Goal: Information Seeking & Learning: Learn about a topic

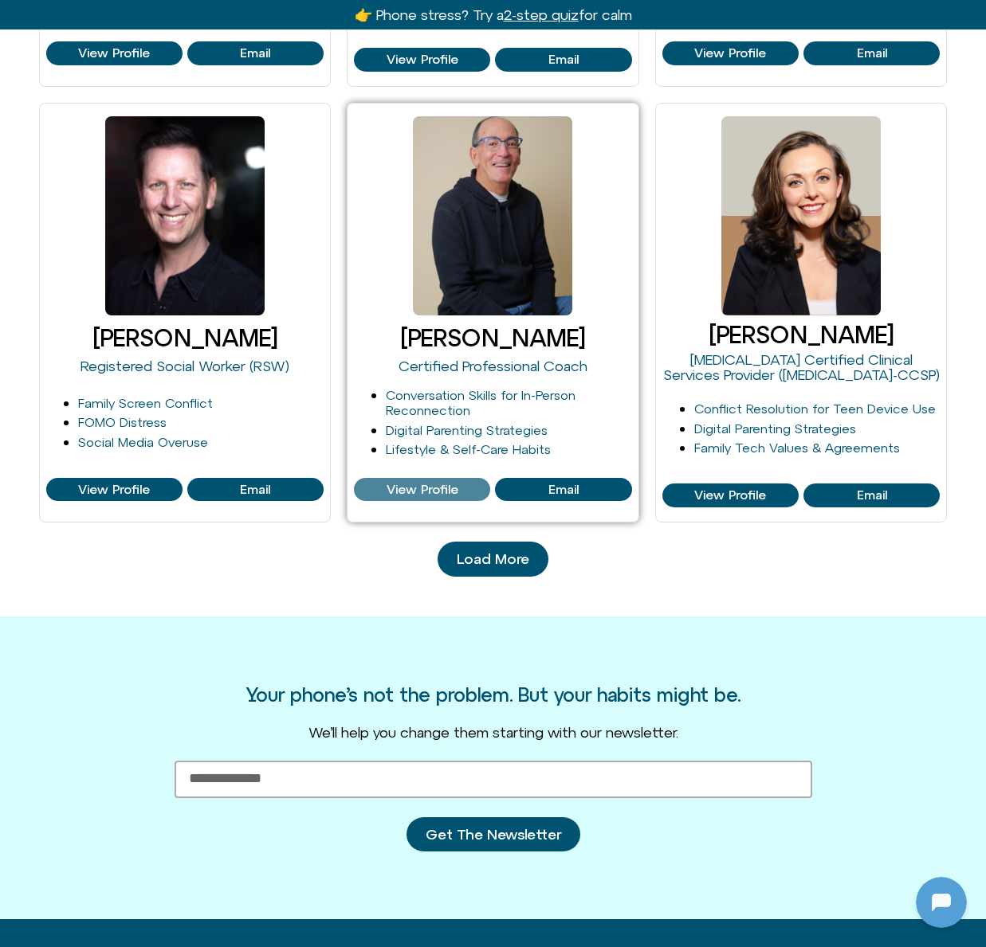
click at [429, 492] on span "View Profile" at bounding box center [422, 490] width 72 height 14
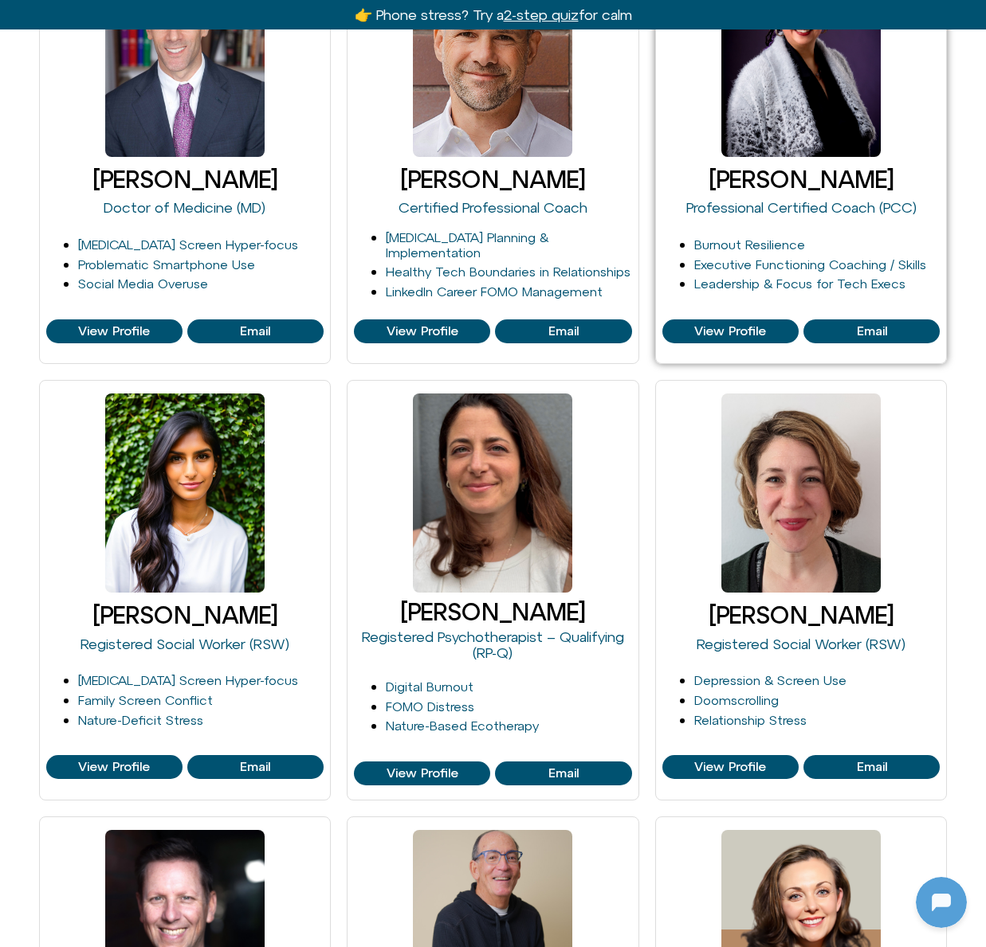
scroll to position [613, 0]
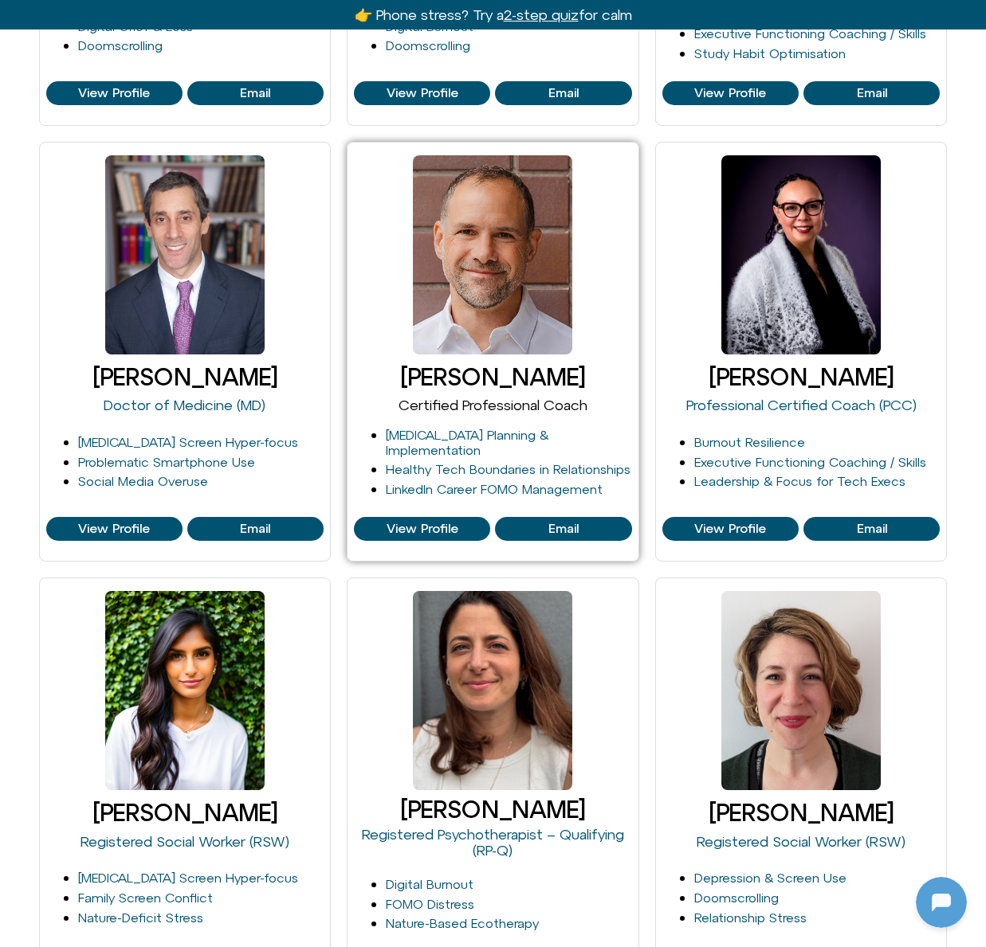
drag, startPoint x: 500, startPoint y: 408, endPoint x: 489, endPoint y: 396, distance: 16.3
click at [500, 408] on link "Certified Professional Coach" at bounding box center [492, 405] width 189 height 17
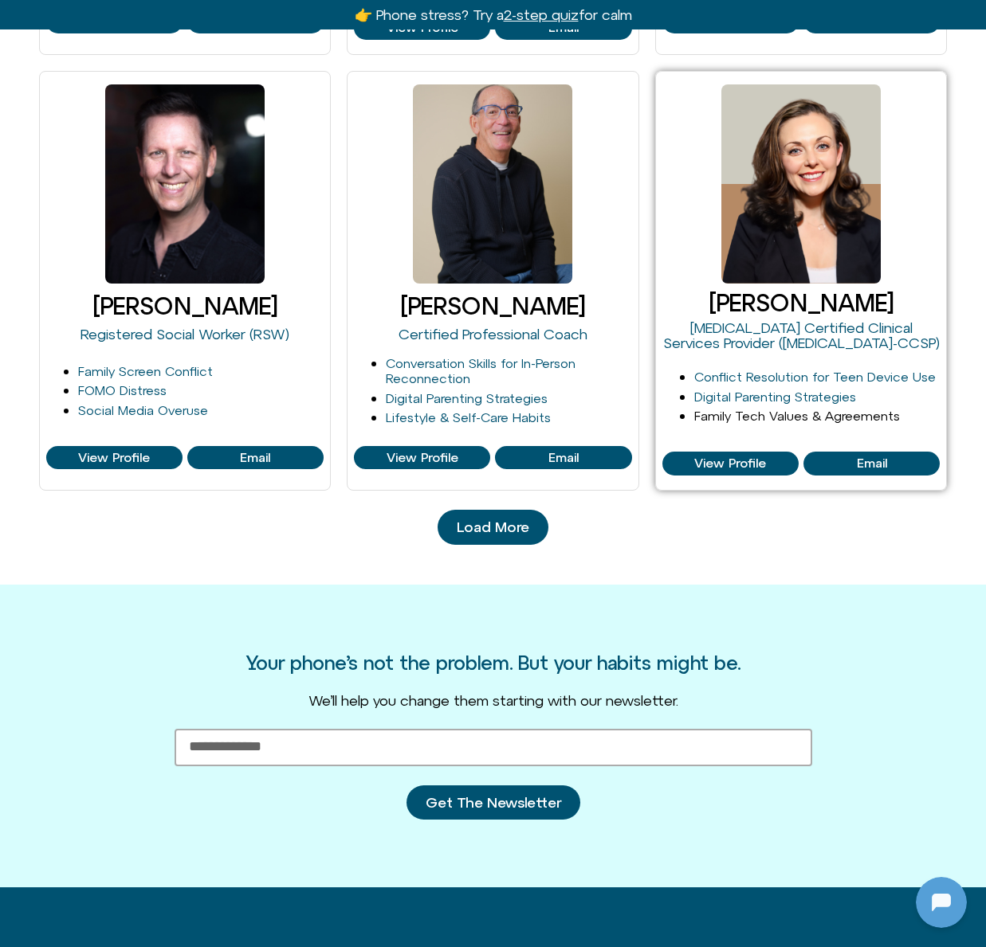
scroll to position [1539, 0]
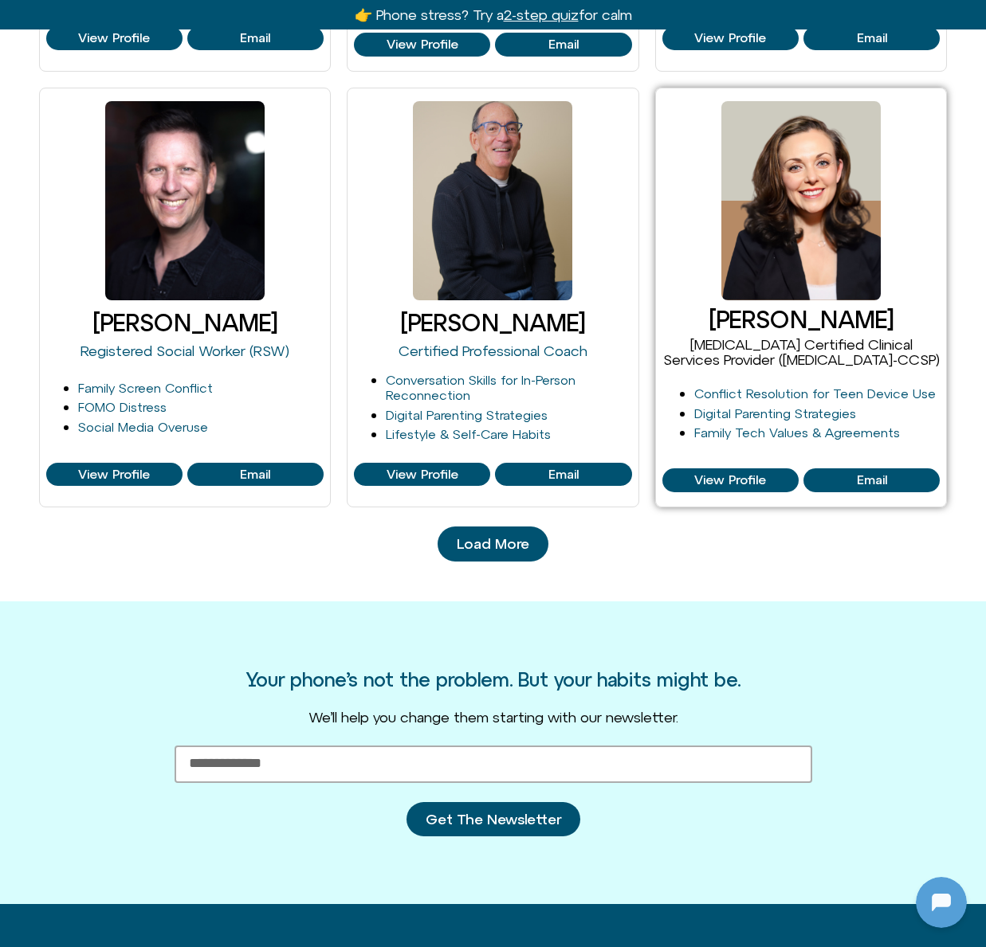
click at [749, 346] on link "[MEDICAL_DATA] Certified Clinical Services Provider ([MEDICAL_DATA]-CCSP)" at bounding box center [801, 352] width 276 height 33
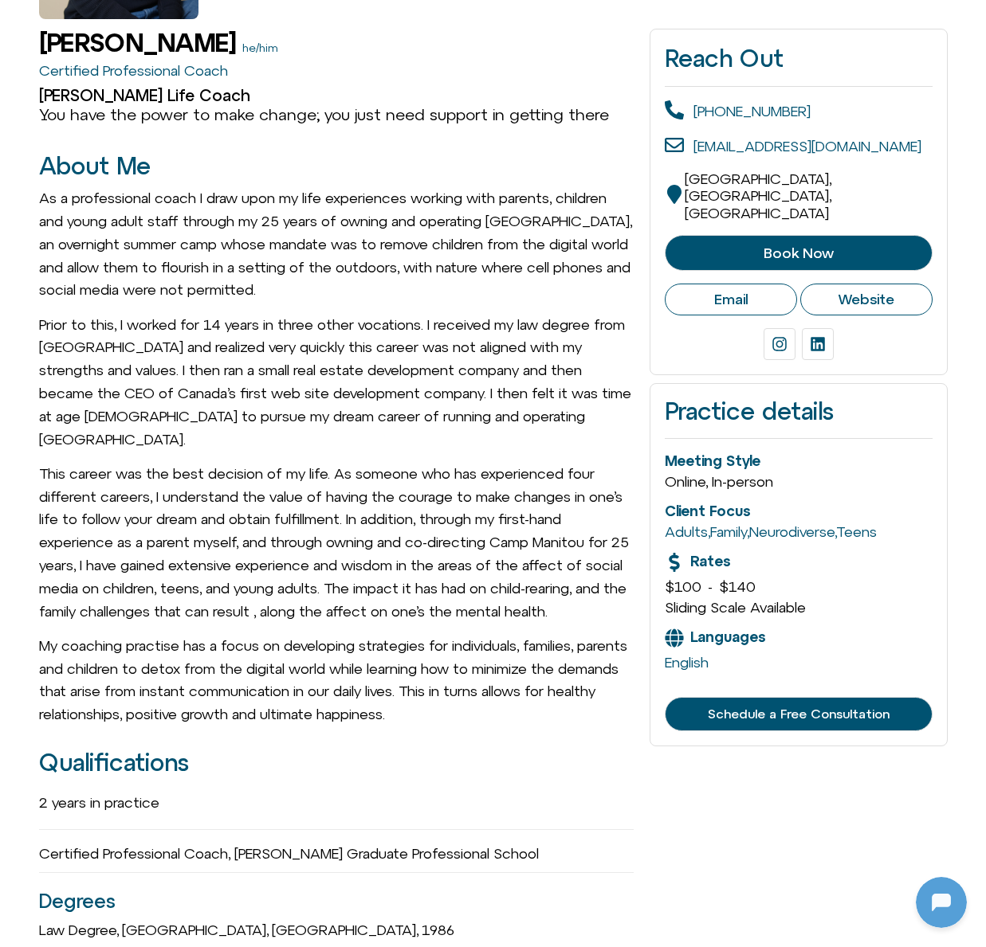
scroll to position [300, 0]
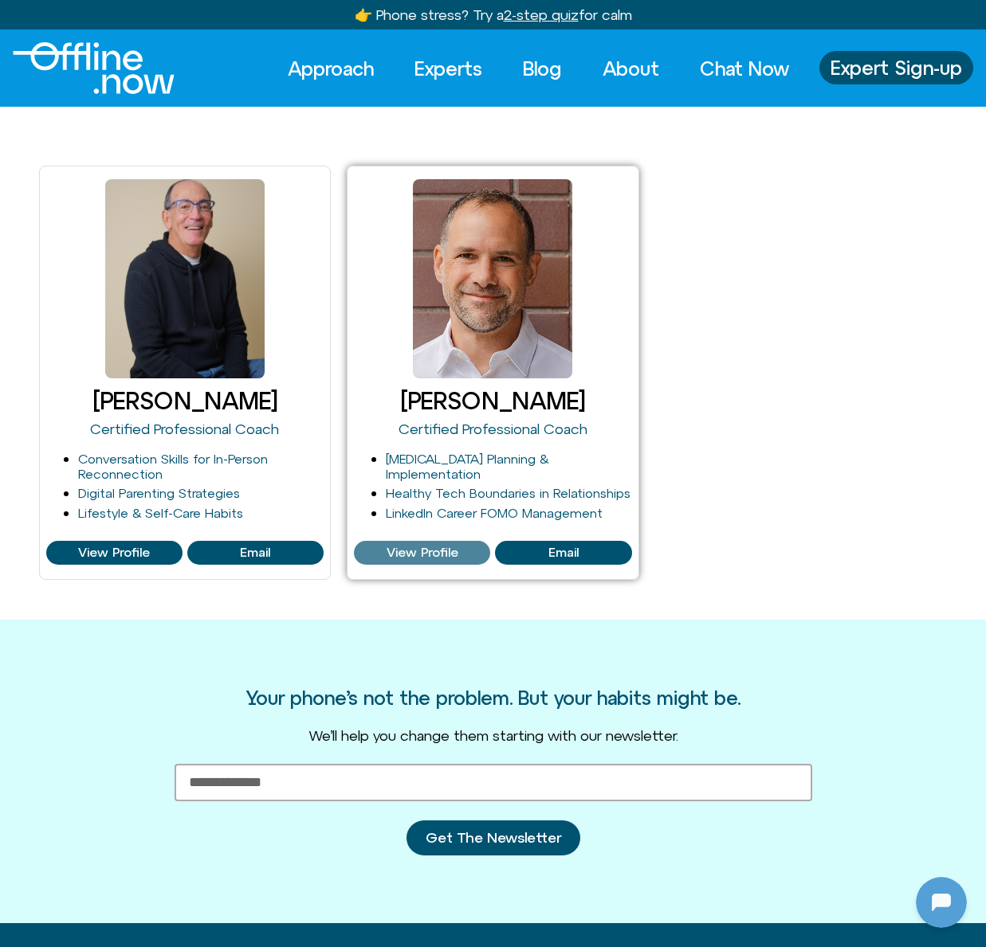
click at [438, 556] on span "View Profile" at bounding box center [422, 553] width 72 height 14
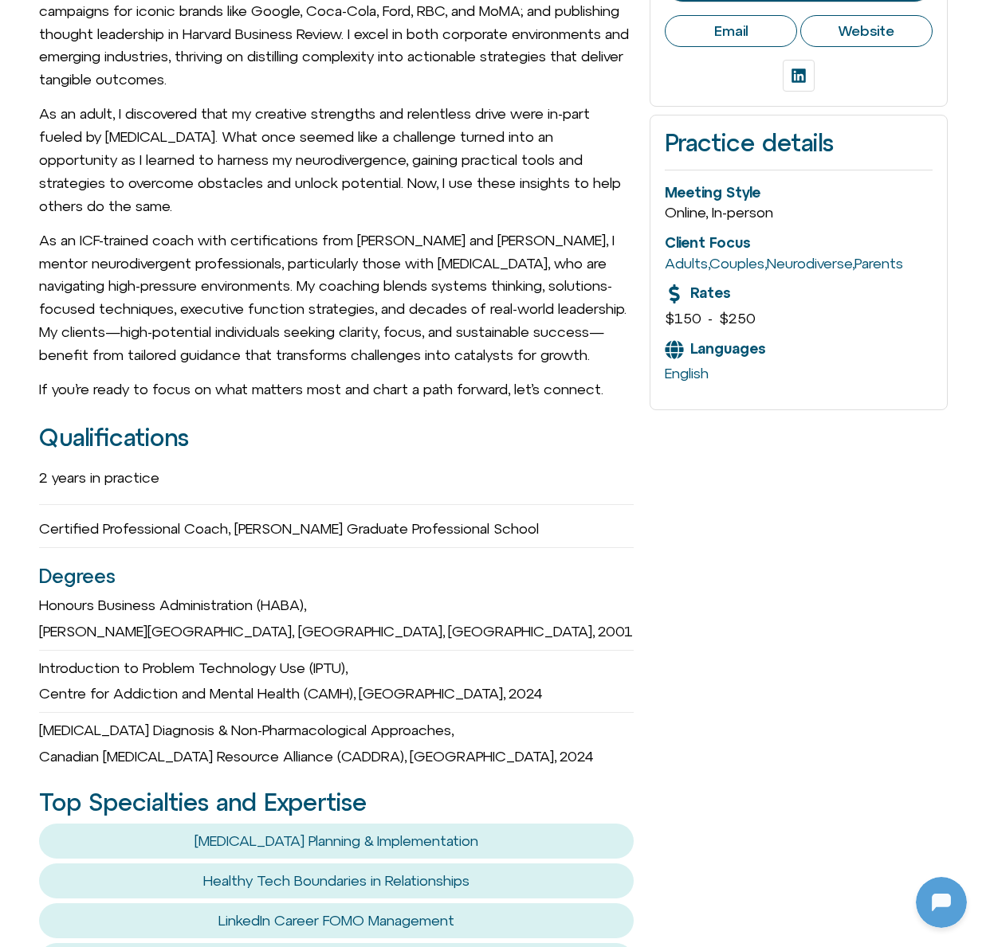
scroll to position [592, 0]
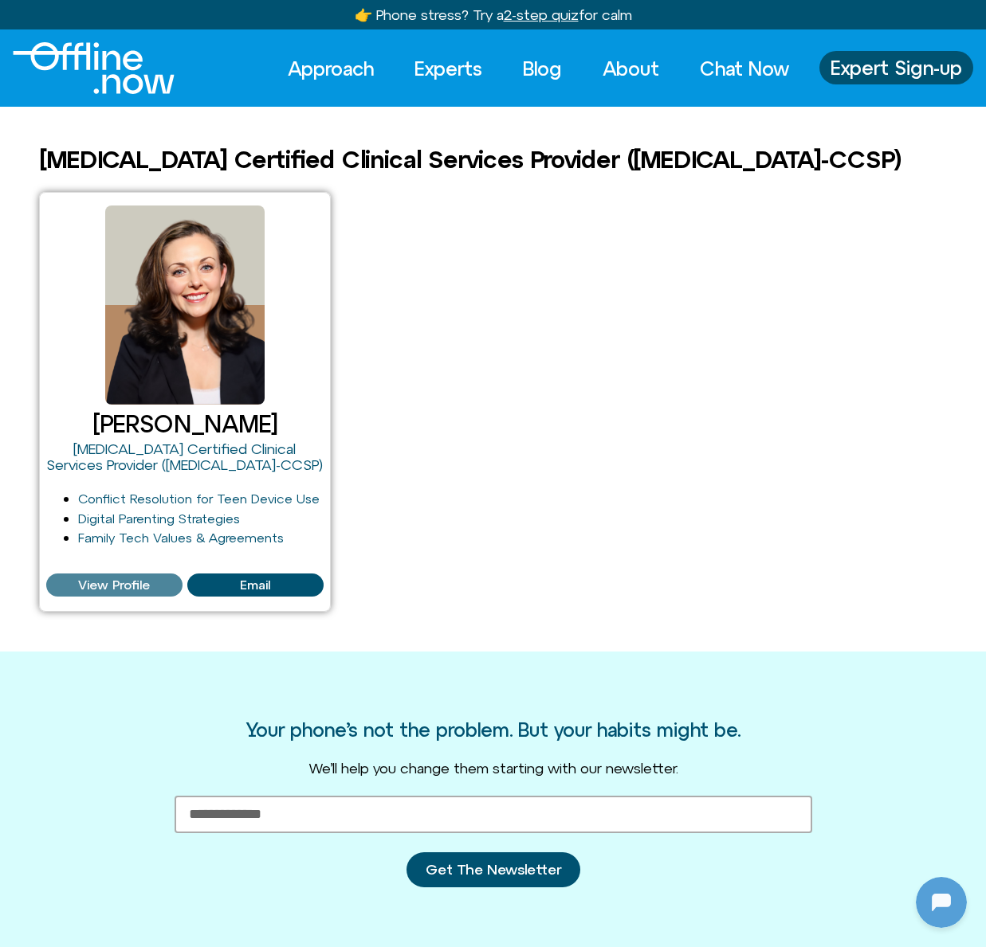
click at [134, 580] on span "View Profile" at bounding box center [114, 585] width 72 height 14
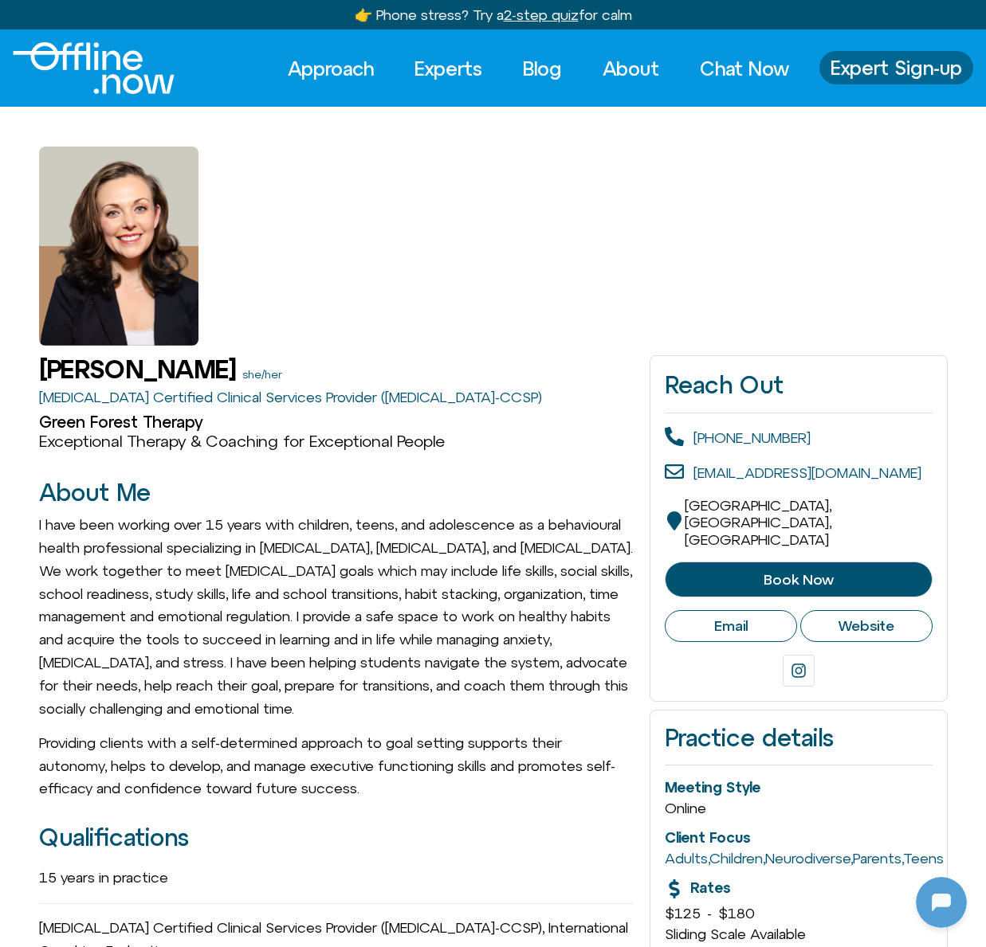
click at [886, 69] on span "Expert Sign-up" at bounding box center [895, 67] width 131 height 21
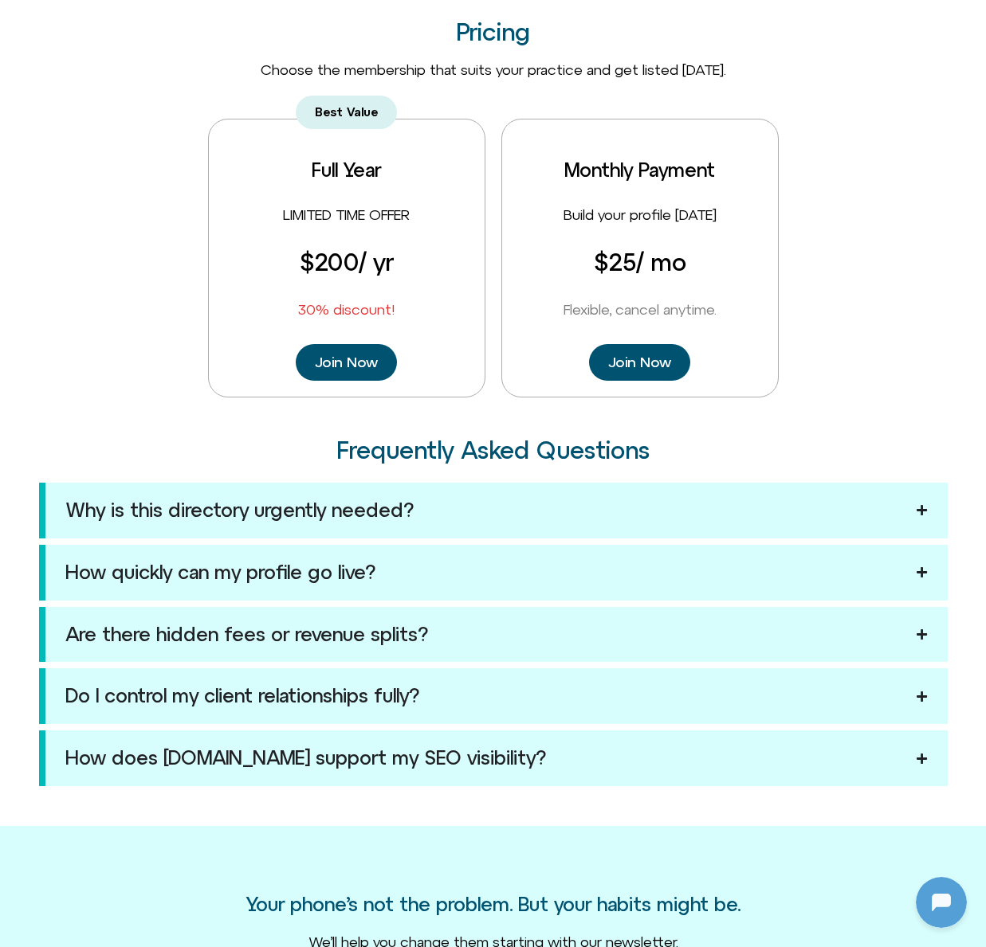
scroll to position [1224, 0]
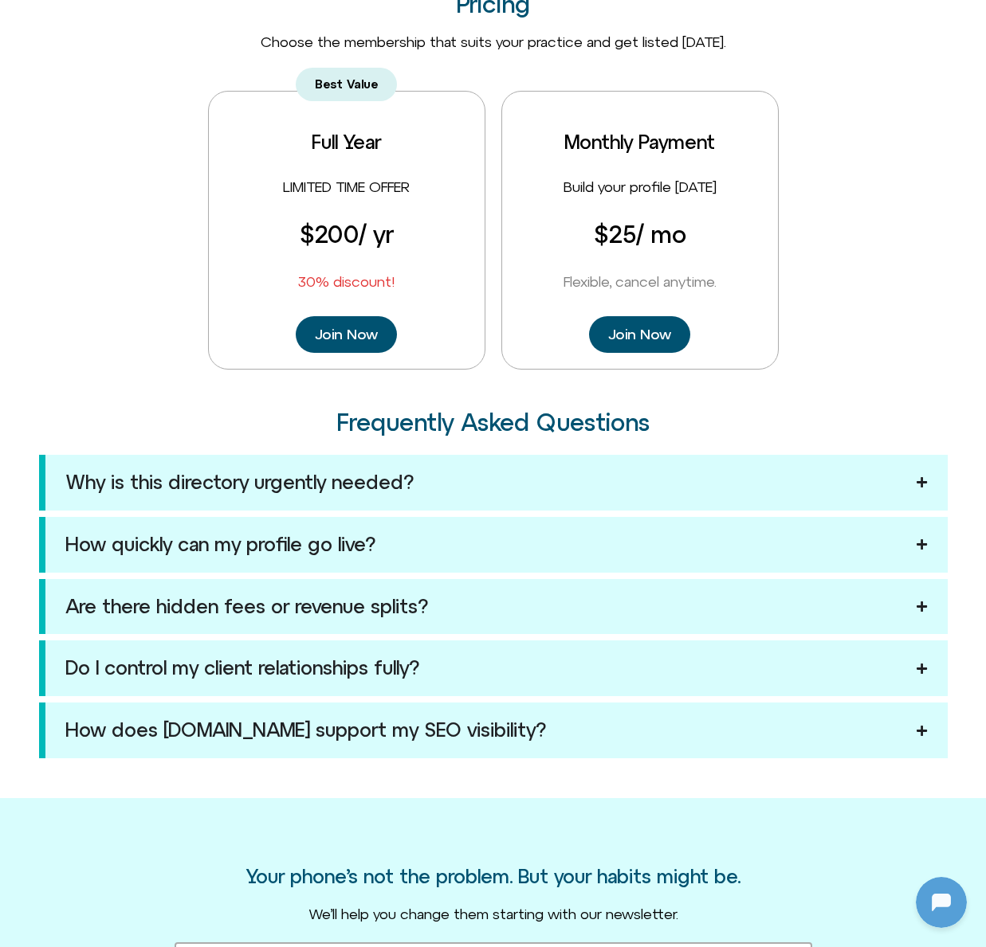
click at [921, 610] on icon "Accordion. Open links with Enter or Space, close with Escape, and navigate with…" at bounding box center [921, 607] width 10 height 10
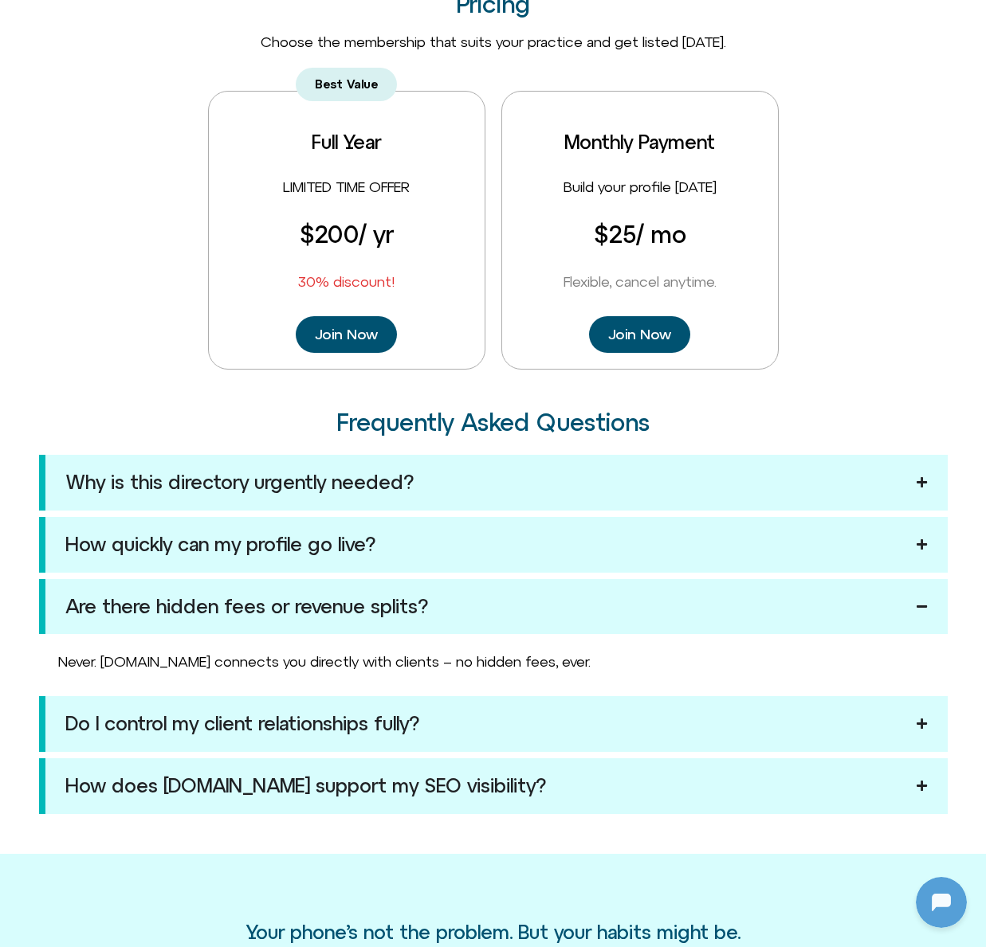
click at [917, 604] on icon "Accordion. Open links with Enter or Space, close with Escape, and navigate with…" at bounding box center [921, 607] width 10 height 12
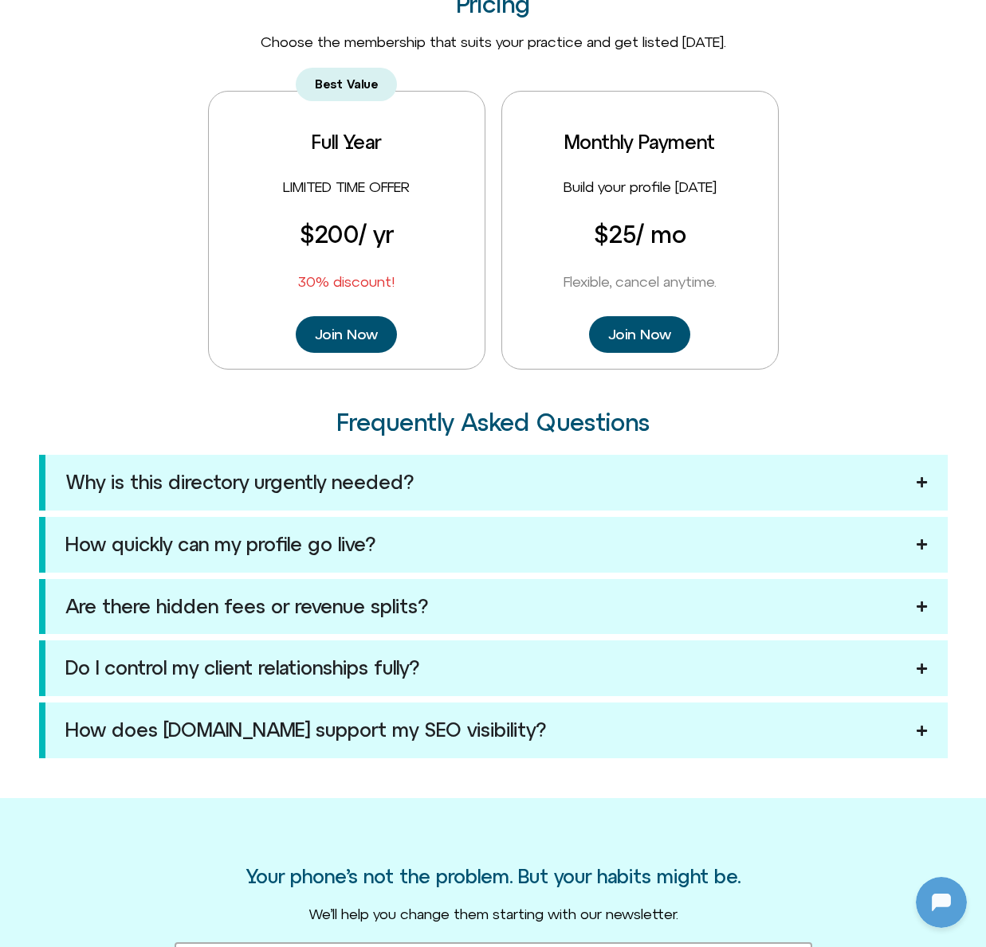
click at [921, 726] on icon "Accordion. Open links with Enter or Space, close with Escape, and navigate with…" at bounding box center [921, 730] width 10 height 10
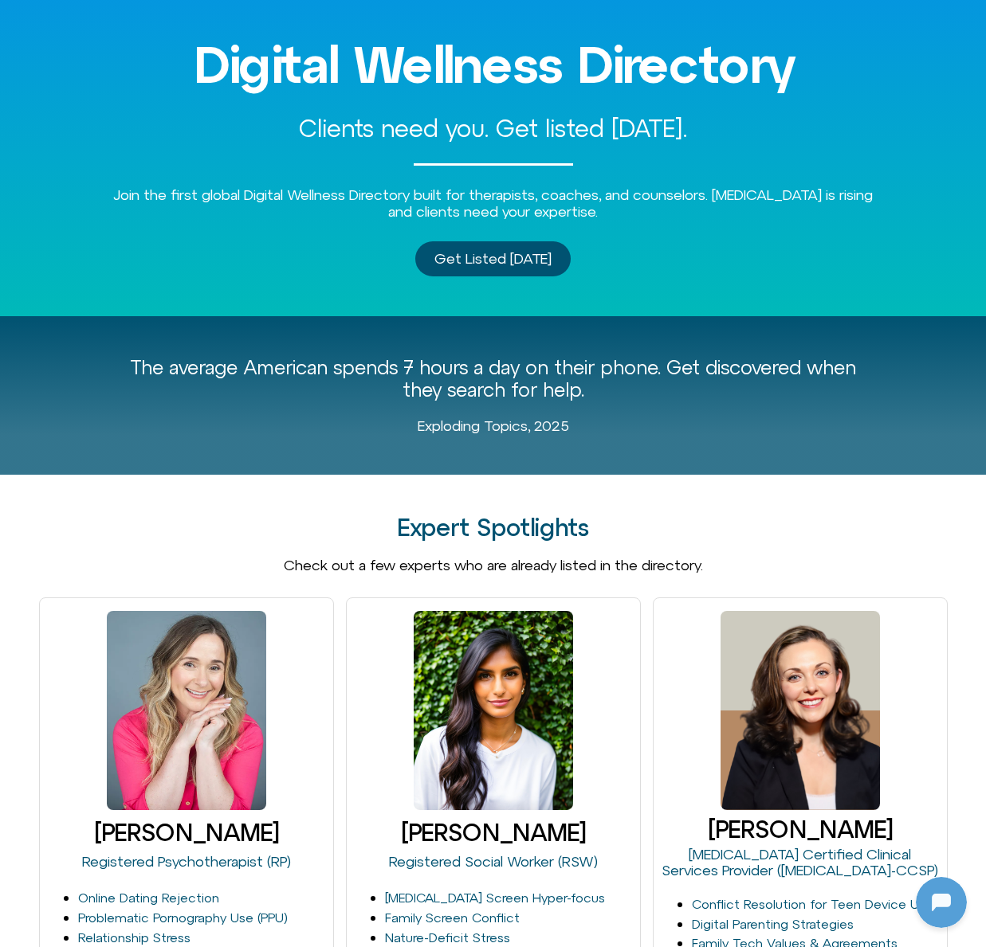
scroll to position [0, 0]
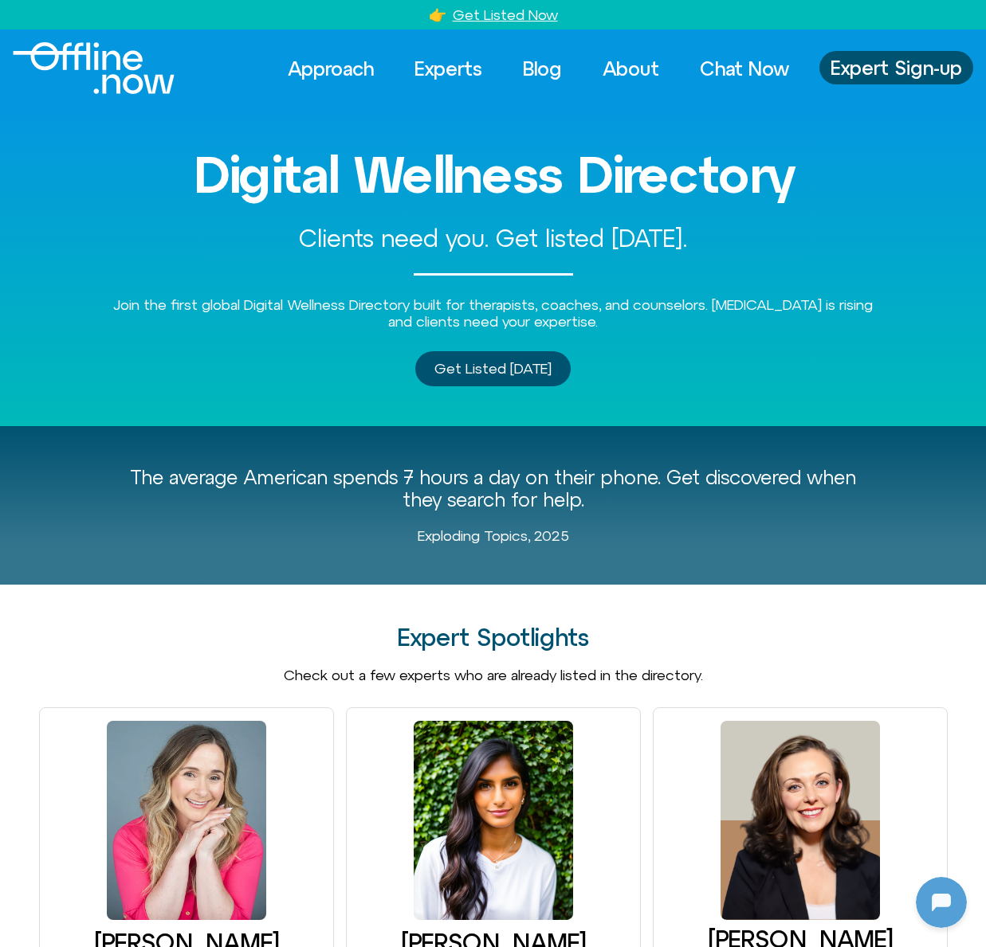
click at [80, 53] on img "Logo" at bounding box center [94, 68] width 162 height 52
